Goal: Information Seeking & Learning: Learn about a topic

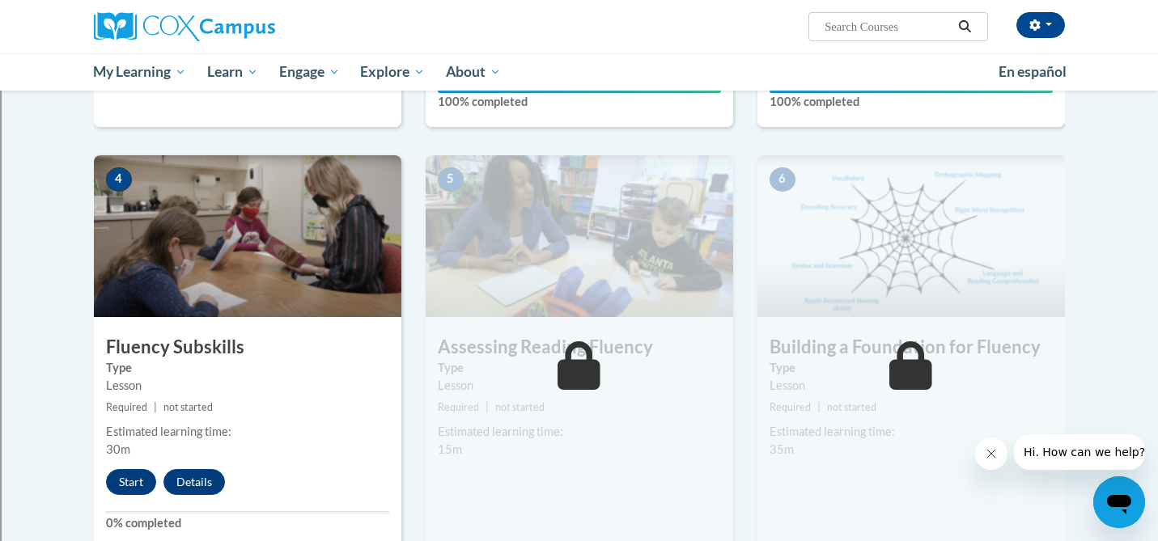
scroll to position [740, 0]
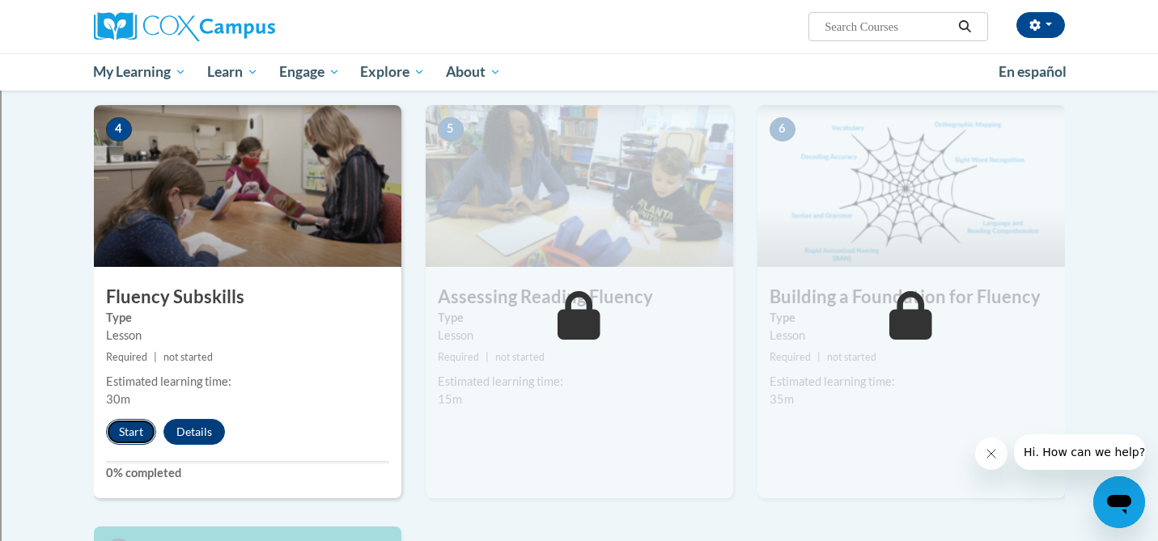
click at [134, 432] on button "Start" at bounding box center [131, 432] width 50 height 26
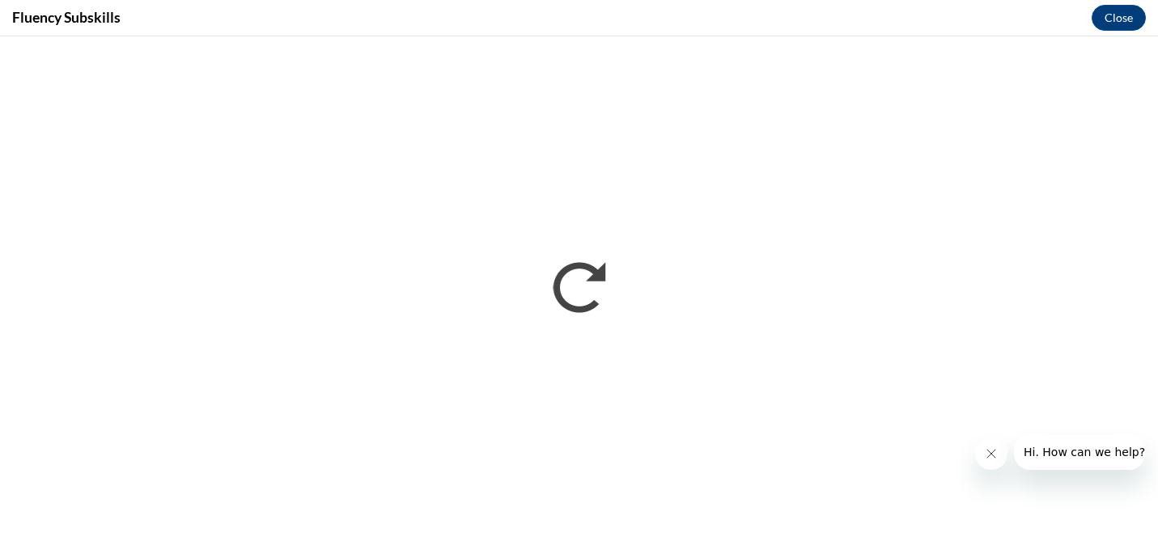
scroll to position [0, 0]
click at [991, 454] on icon "Close message from company" at bounding box center [991, 454] width 8 height 8
